Goal: Information Seeking & Learning: Understand process/instructions

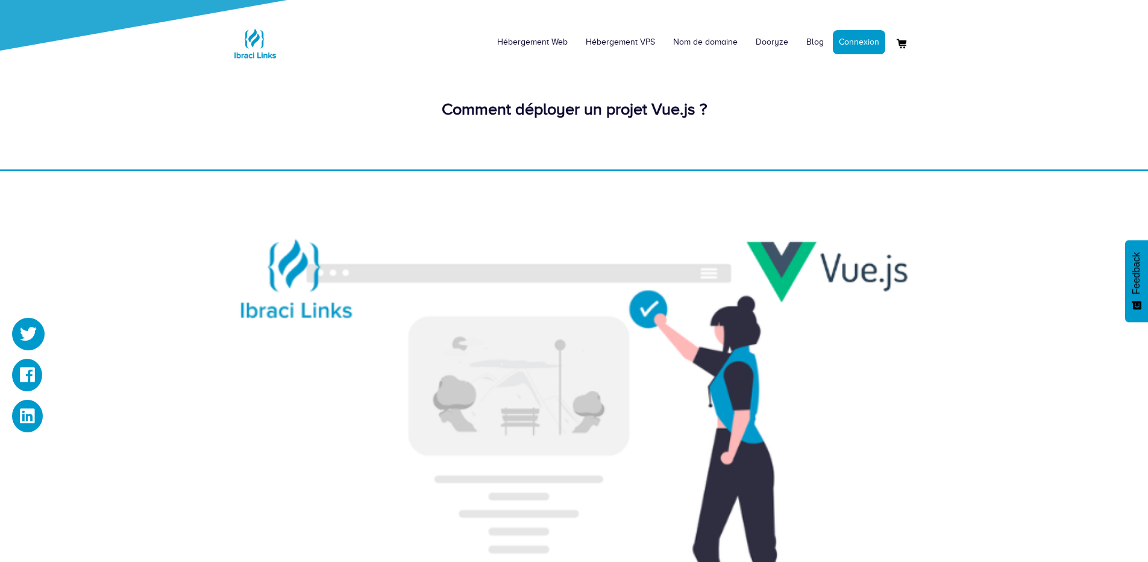
scroll to position [1953, 0]
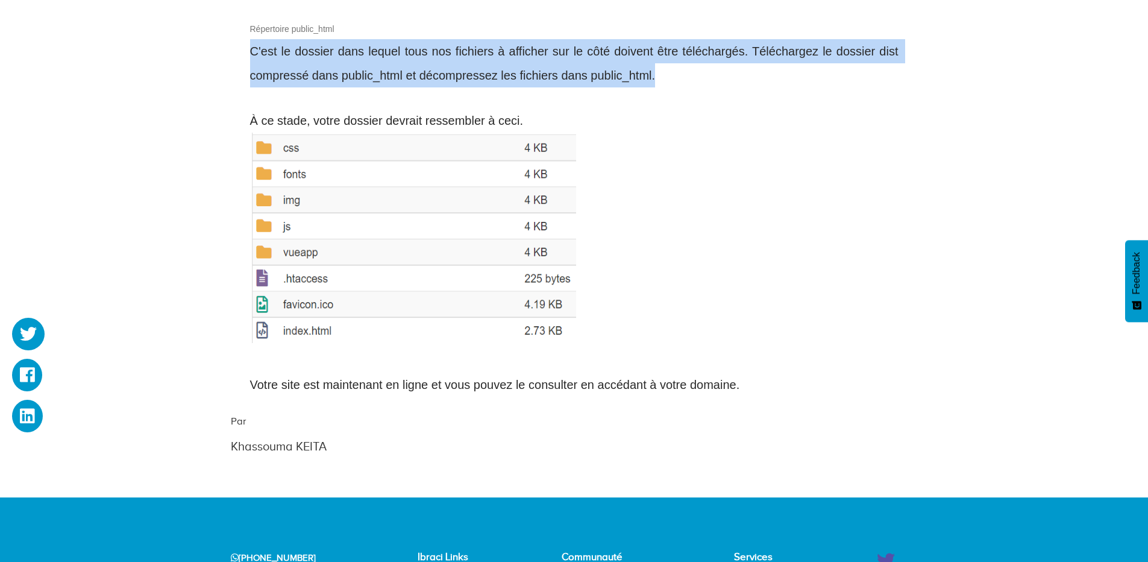
click at [312, 306] on img at bounding box center [413, 238] width 327 height 210
click at [313, 306] on img at bounding box center [413, 238] width 327 height 210
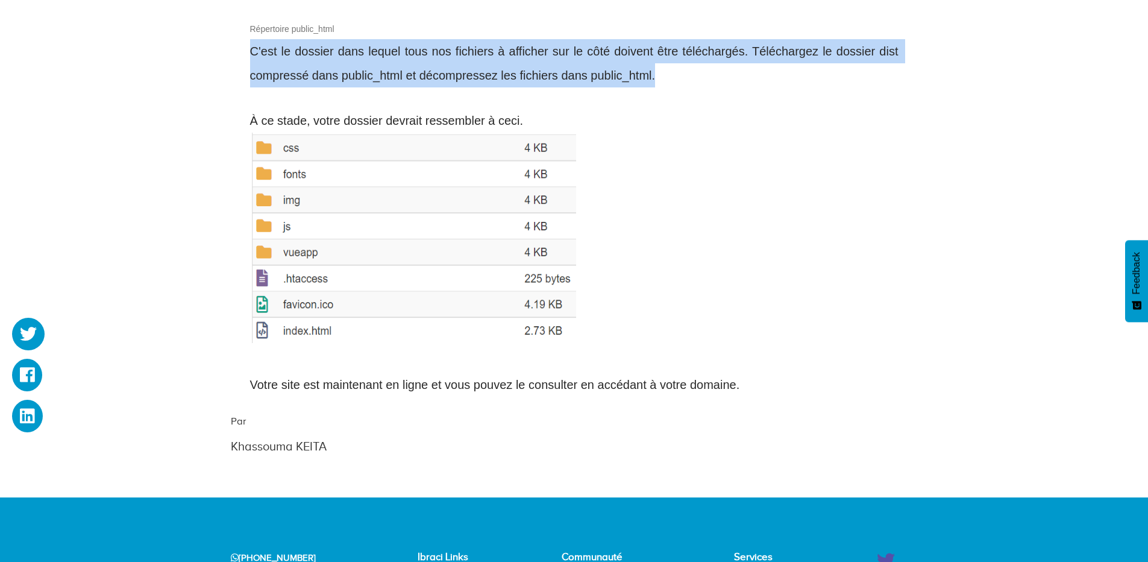
click at [312, 304] on img at bounding box center [413, 238] width 327 height 210
click at [311, 304] on img at bounding box center [413, 238] width 327 height 210
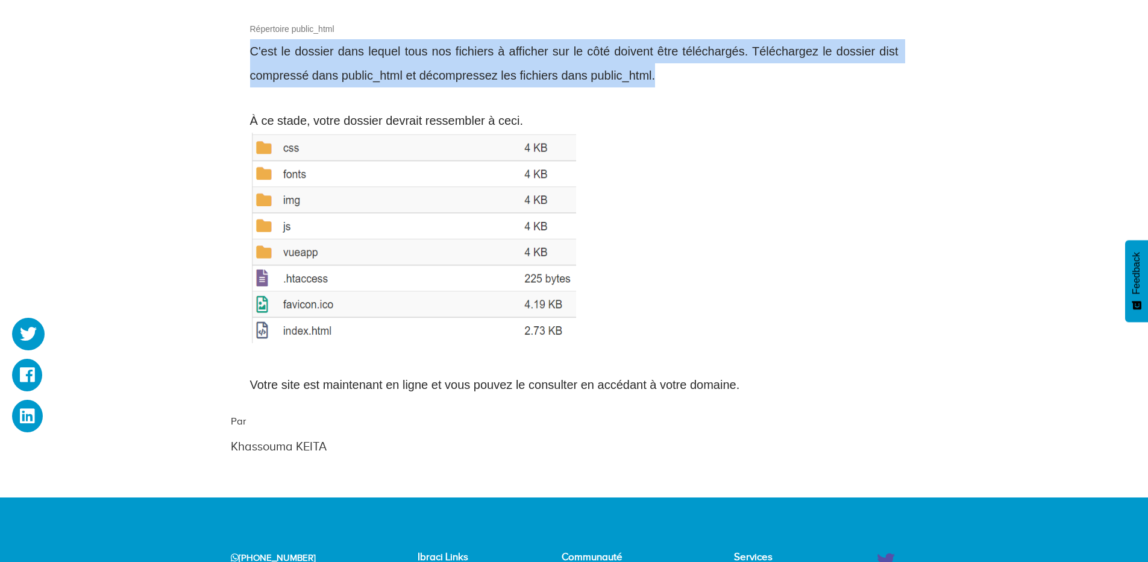
click at [311, 303] on img at bounding box center [413, 238] width 327 height 210
click at [310, 303] on img at bounding box center [413, 238] width 327 height 210
click at [310, 300] on img at bounding box center [413, 238] width 327 height 210
click at [310, 299] on img at bounding box center [413, 238] width 327 height 210
click at [310, 298] on img at bounding box center [413, 238] width 327 height 210
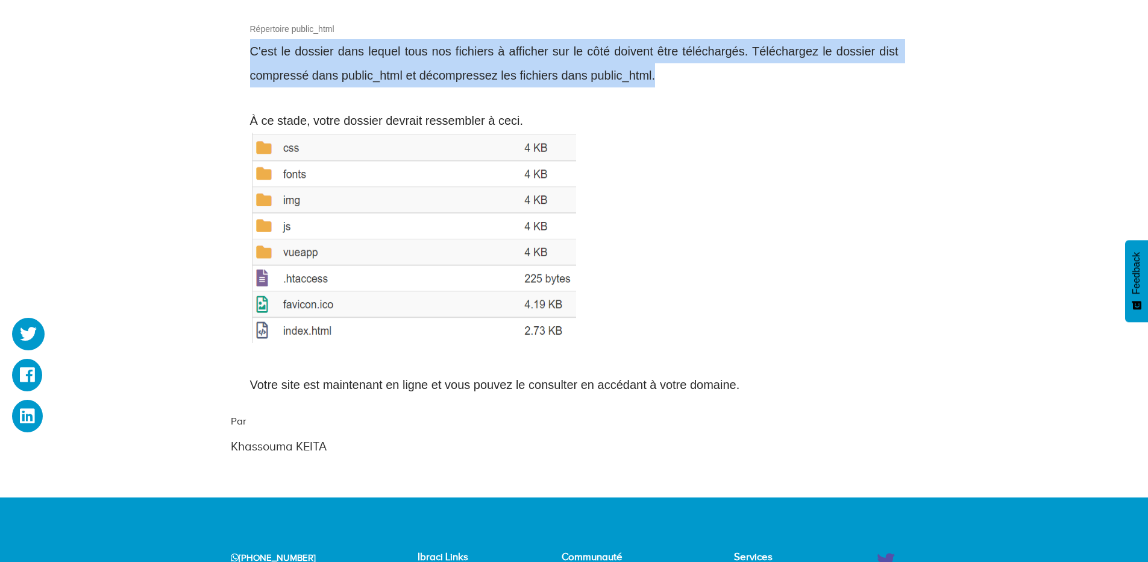
click at [309, 296] on img at bounding box center [413, 238] width 327 height 210
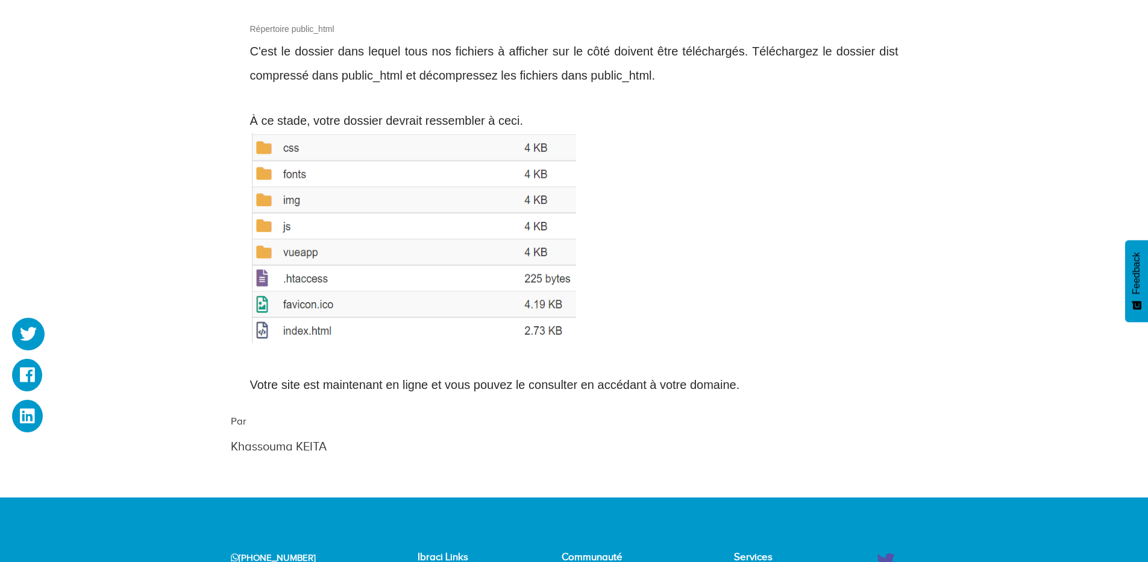
click at [626, 270] on p at bounding box center [574, 242] width 648 height 218
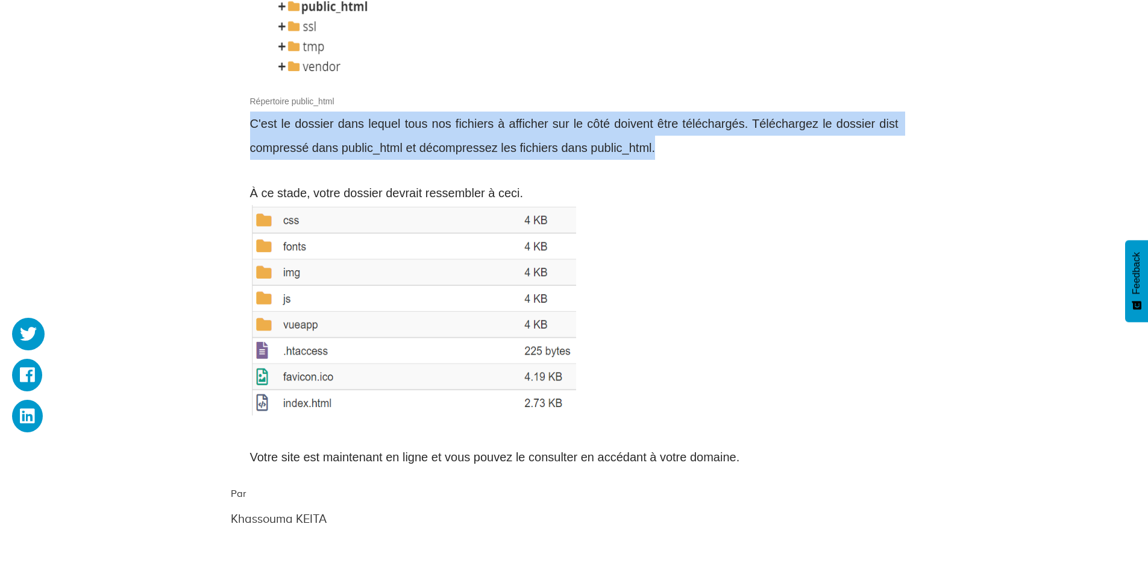
drag, startPoint x: 654, startPoint y: 174, endPoint x: 246, endPoint y: 150, distance: 409.3
copy span "C'est le dossier dans lequel tous nos fichiers à afficher sur le côté doivent ê…"
